Goal: Book appointment/travel/reservation

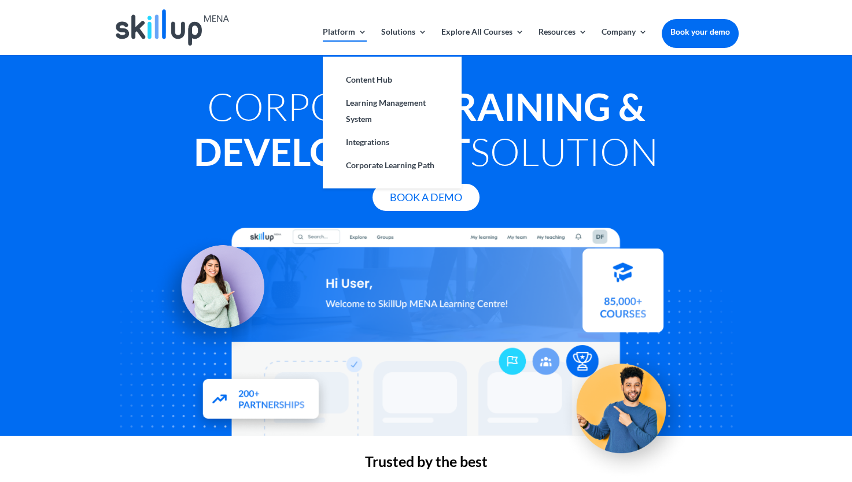
click at [359, 29] on link "Platform" at bounding box center [345, 41] width 44 height 27
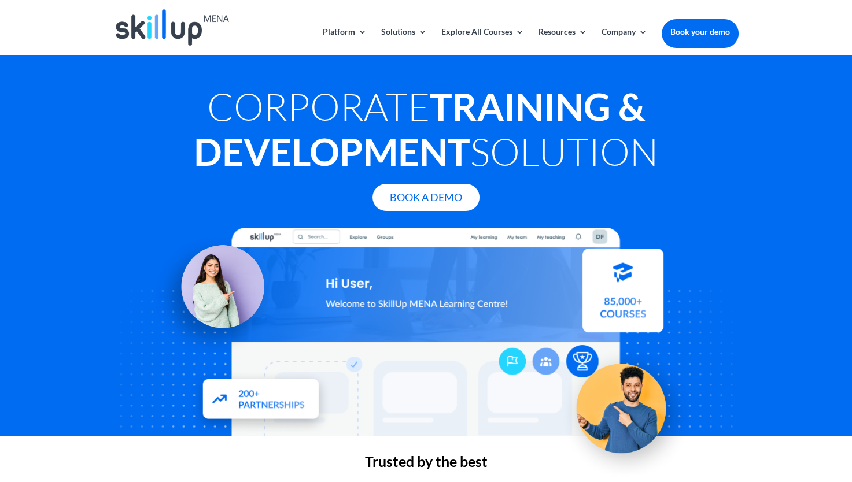
click at [696, 36] on link "Book your demo" at bounding box center [700, 31] width 77 height 25
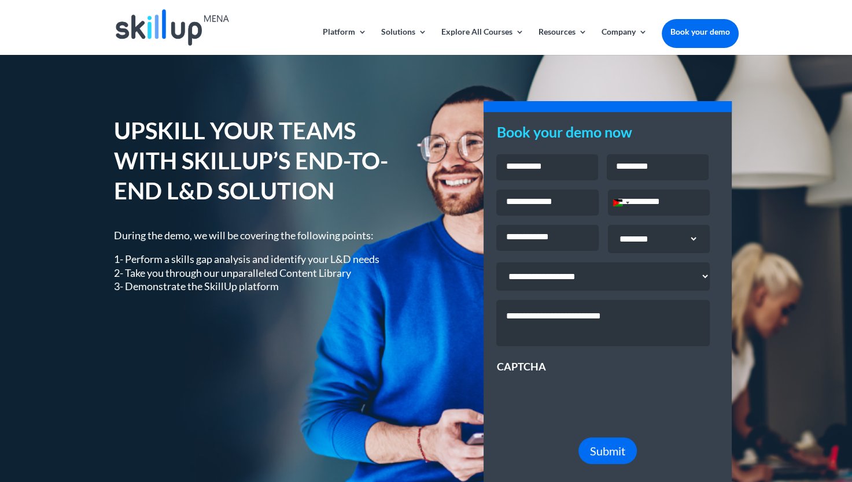
click at [323, 110] on div "UPSKILL YOUR TEAMS WITH SKILLUP’S END-TO-END L&D SOLUTION During the demo, we w…" at bounding box center [426, 300] width 625 height 402
